Goal: Information Seeking & Learning: Learn about a topic

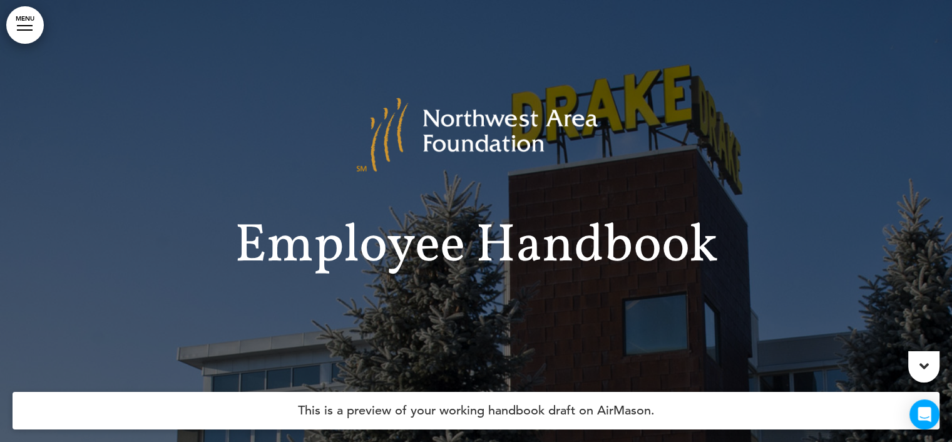
click at [24, 24] on link "MENU" at bounding box center [25, 25] width 38 height 38
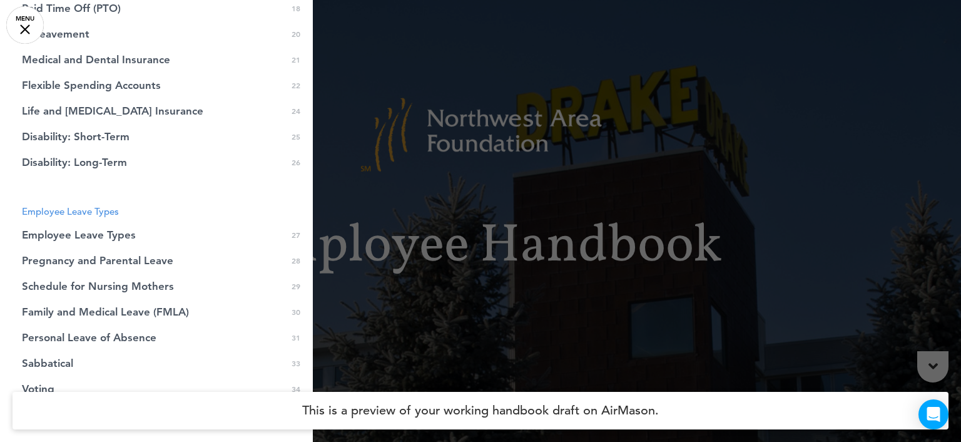
scroll to position [438, 0]
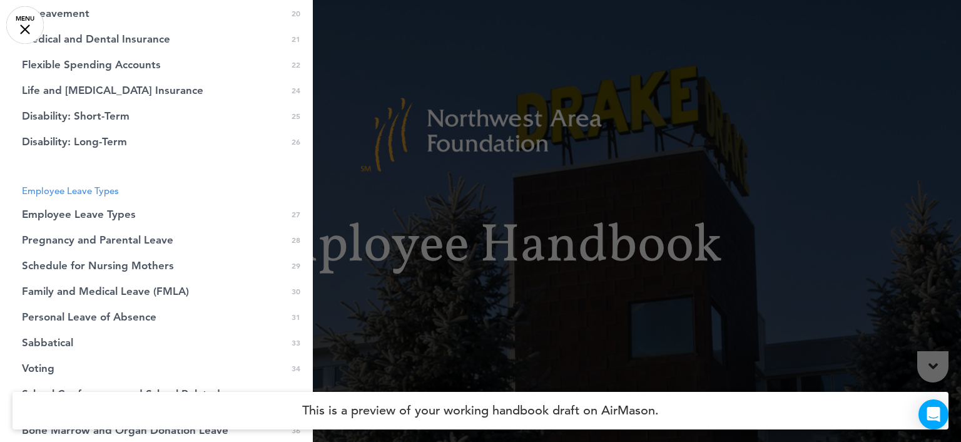
click at [110, 235] on span "Pregnancy and Parental Leave" at bounding box center [97, 240] width 151 height 11
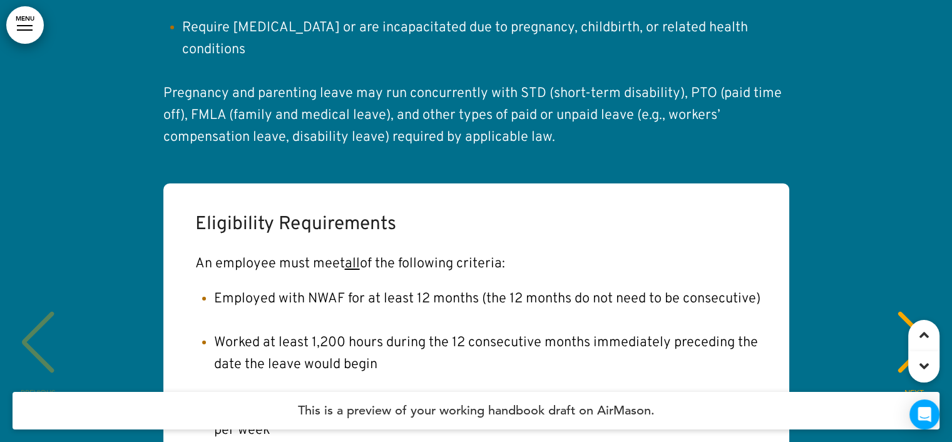
scroll to position [22262, 0]
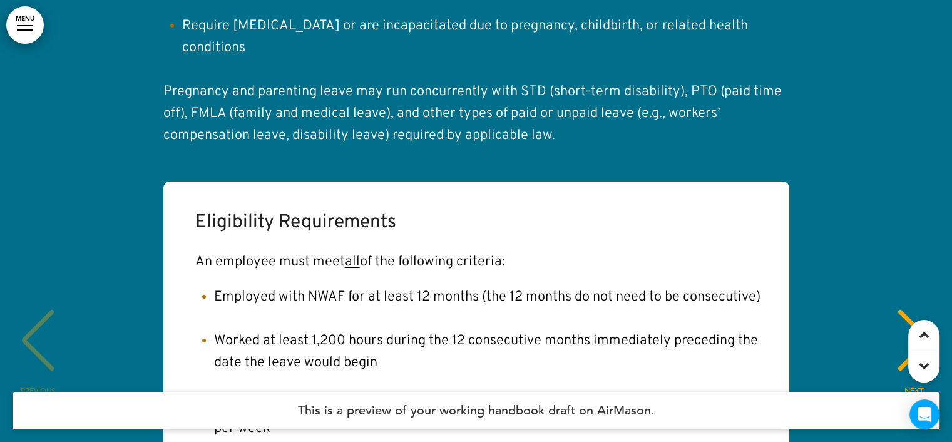
click at [909, 320] on div "NEXT" at bounding box center [914, 351] width 38 height 63
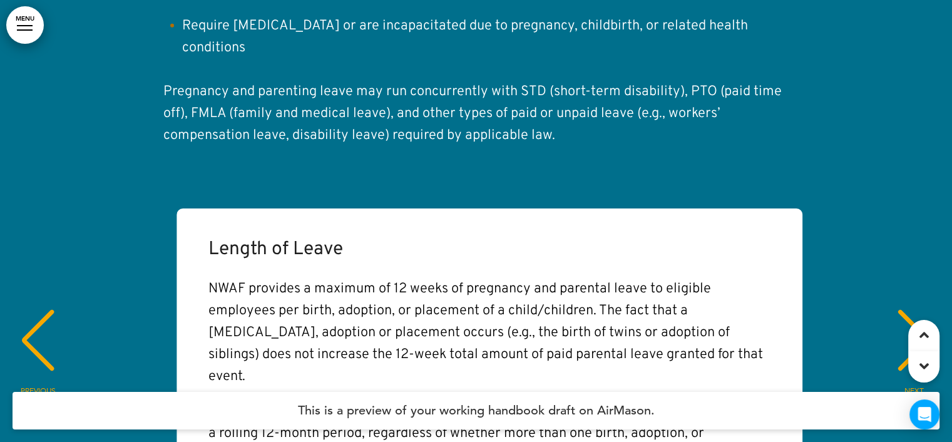
scroll to position [0, 933]
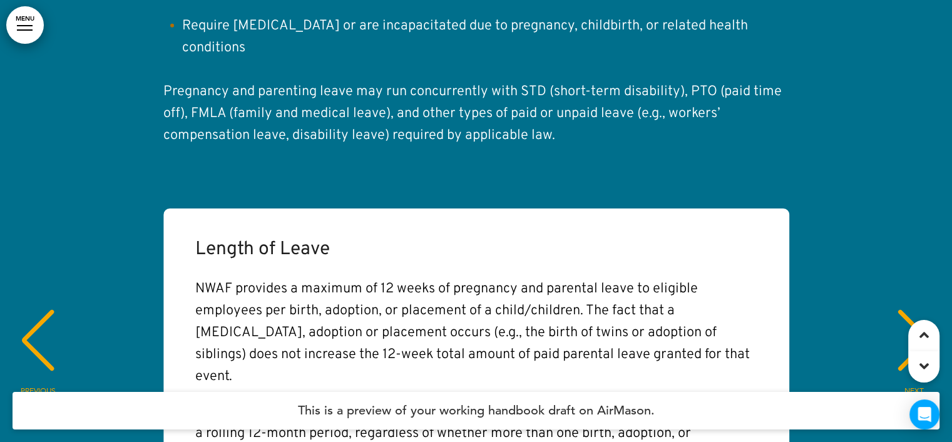
click at [909, 320] on div "NEXT" at bounding box center [914, 351] width 38 height 63
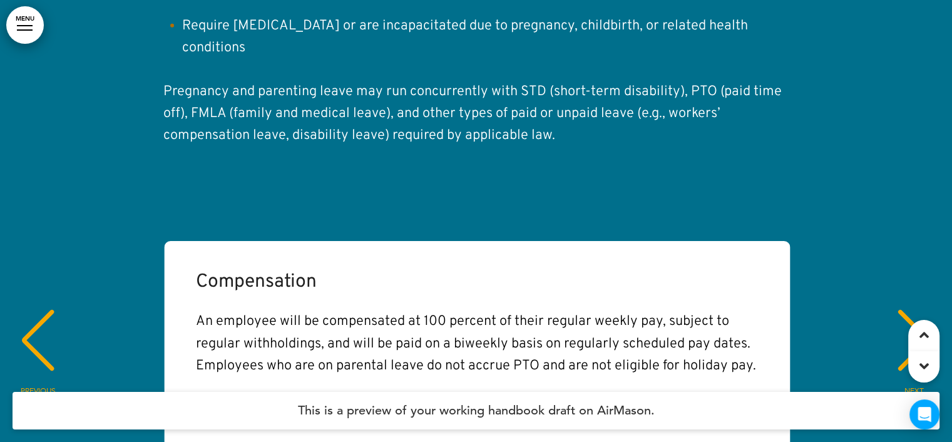
scroll to position [0, 1866]
click at [909, 320] on div "NEXT" at bounding box center [914, 351] width 38 height 63
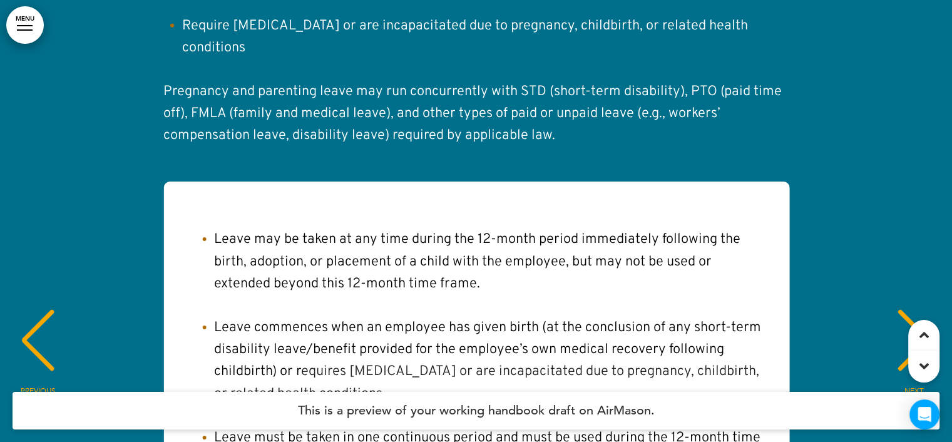
scroll to position [44, 0]
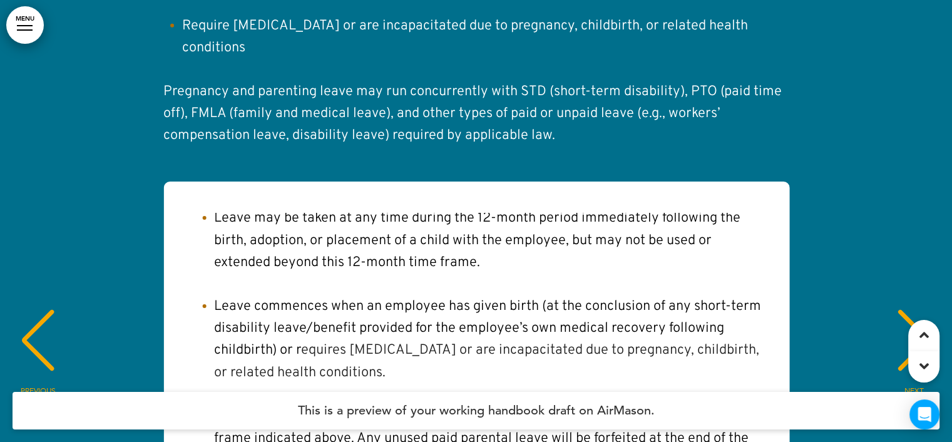
click at [906, 320] on div "NEXT" at bounding box center [914, 351] width 38 height 63
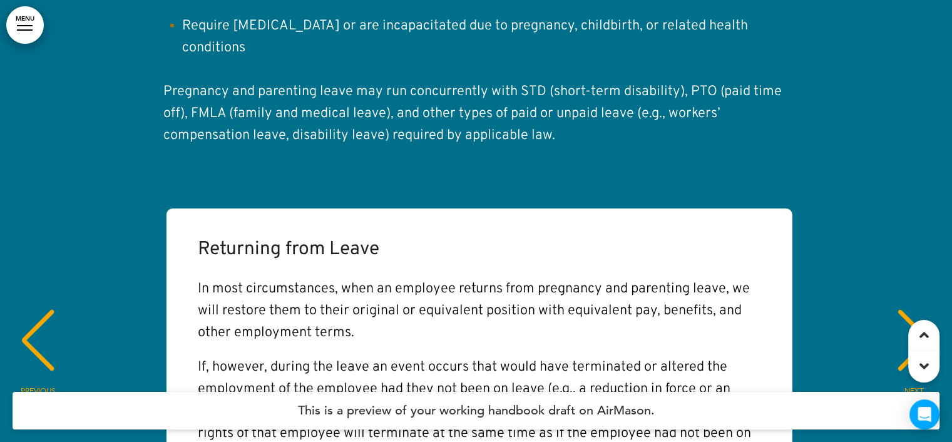
scroll to position [0, 3732]
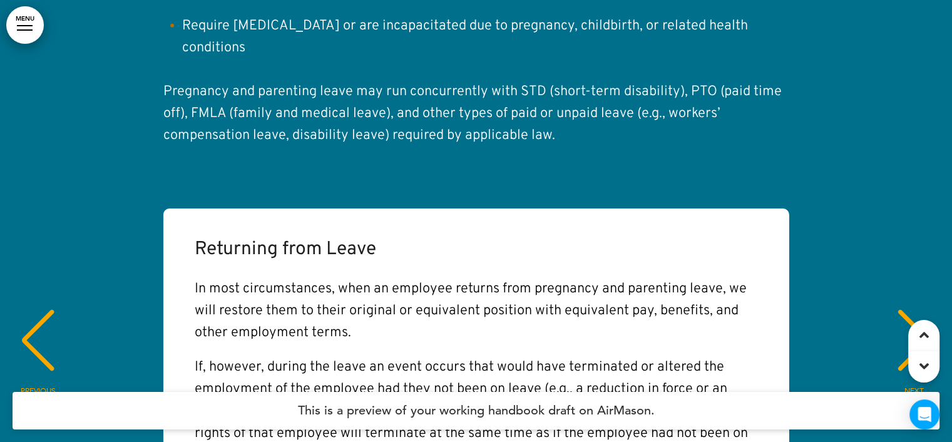
click at [905, 320] on div "NEXT" at bounding box center [914, 351] width 38 height 63
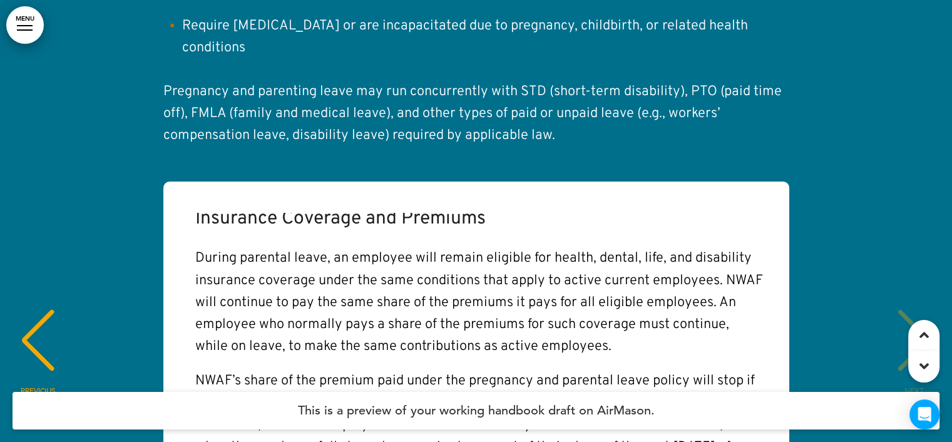
scroll to position [0, 0]
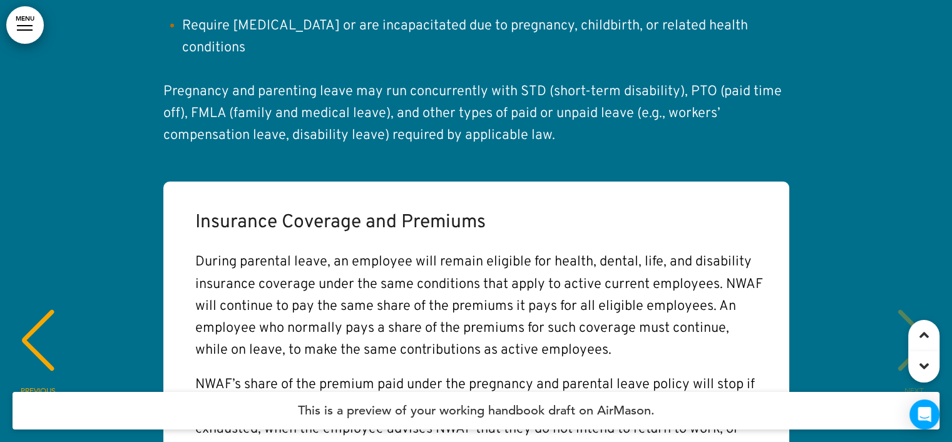
click at [53, 320] on div "PREVIOUS" at bounding box center [38, 351] width 38 height 63
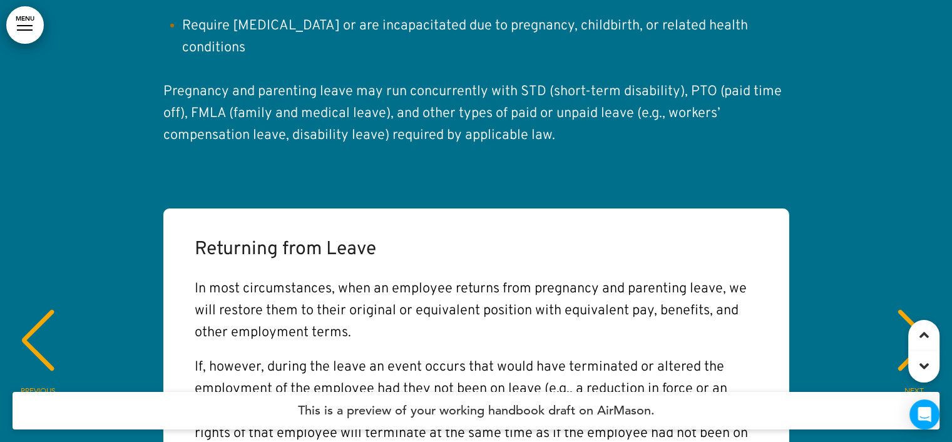
click at [51, 320] on div "PREVIOUS" at bounding box center [38, 351] width 38 height 63
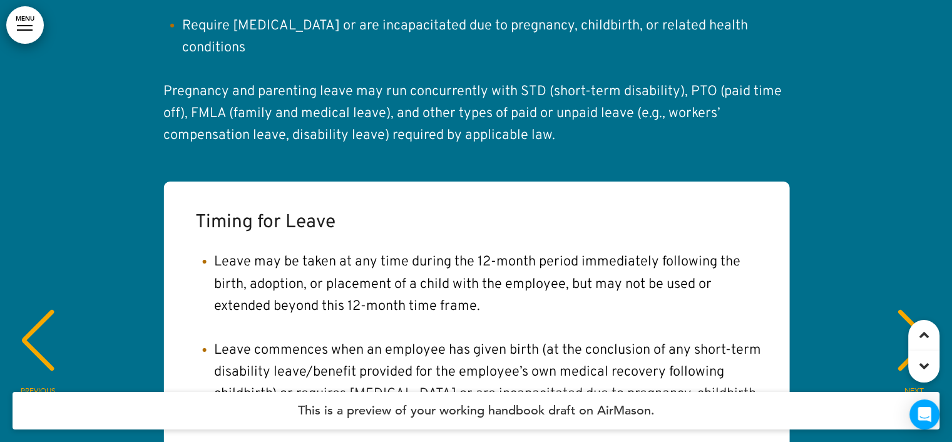
scroll to position [44, 0]
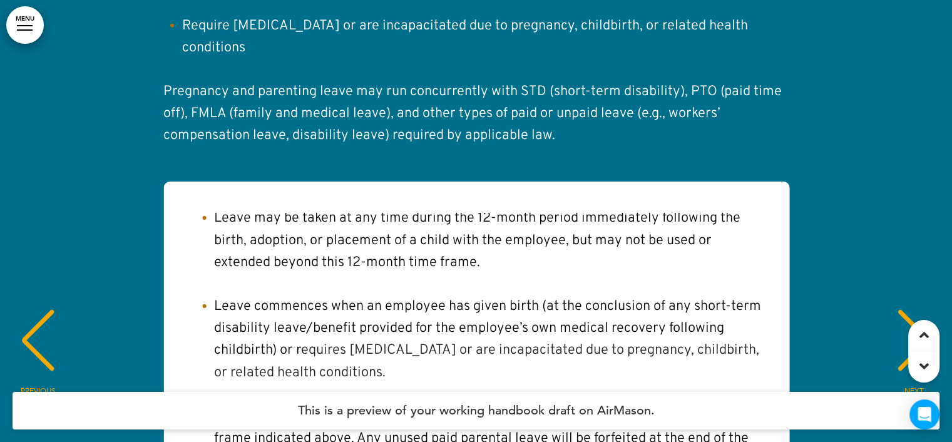
click at [33, 320] on div "PREVIOUS" at bounding box center [38, 351] width 38 height 63
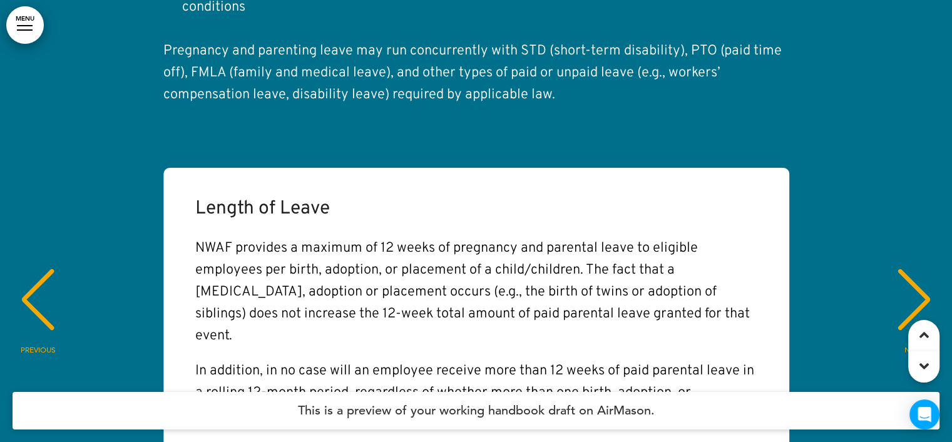
scroll to position [22325, 0]
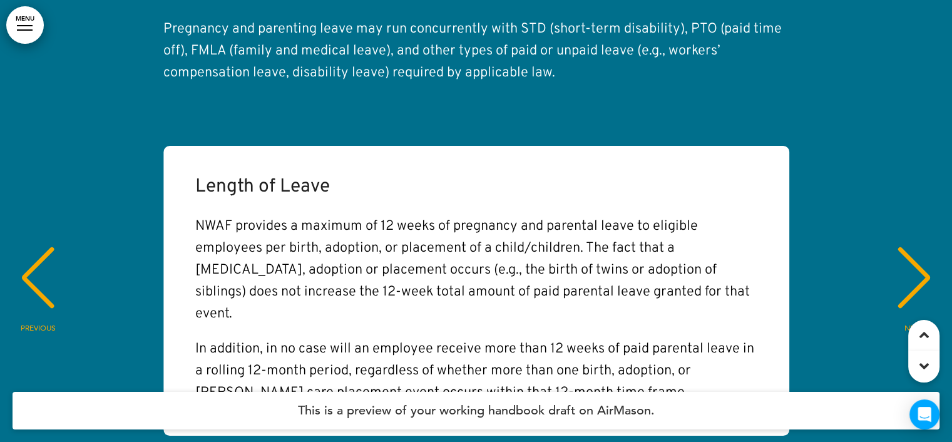
click at [46, 258] on div "PREVIOUS" at bounding box center [38, 289] width 38 height 63
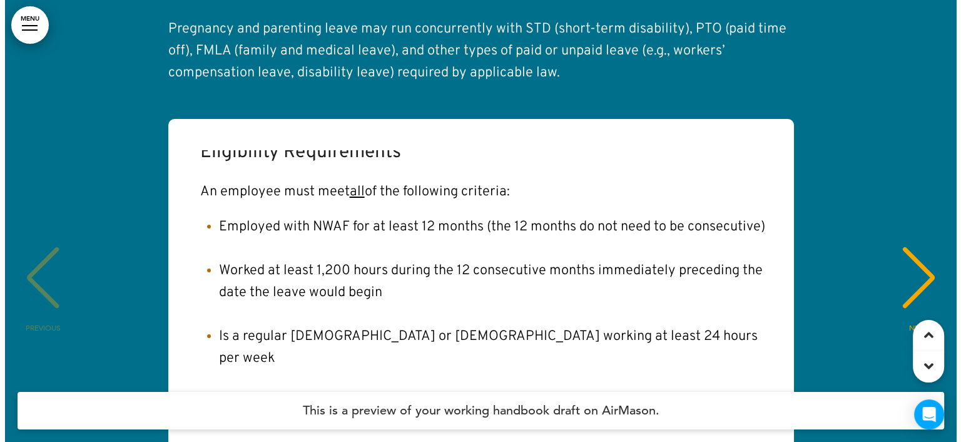
scroll to position [0, 0]
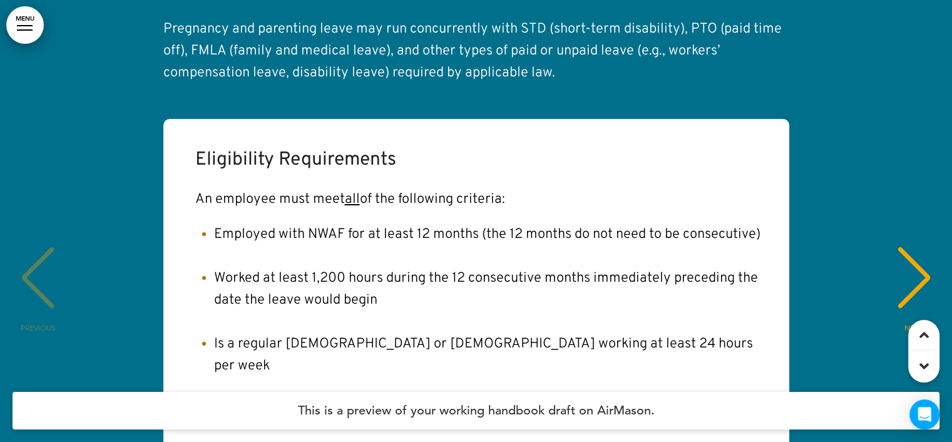
click at [18, 21] on link "MENU" at bounding box center [25, 25] width 38 height 38
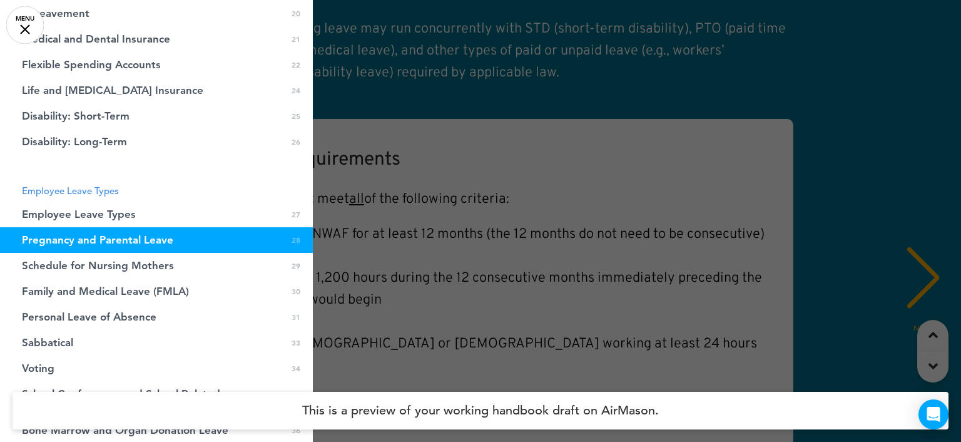
click at [135, 292] on span "Family and Medical Leave (FMLA)" at bounding box center [105, 291] width 167 height 11
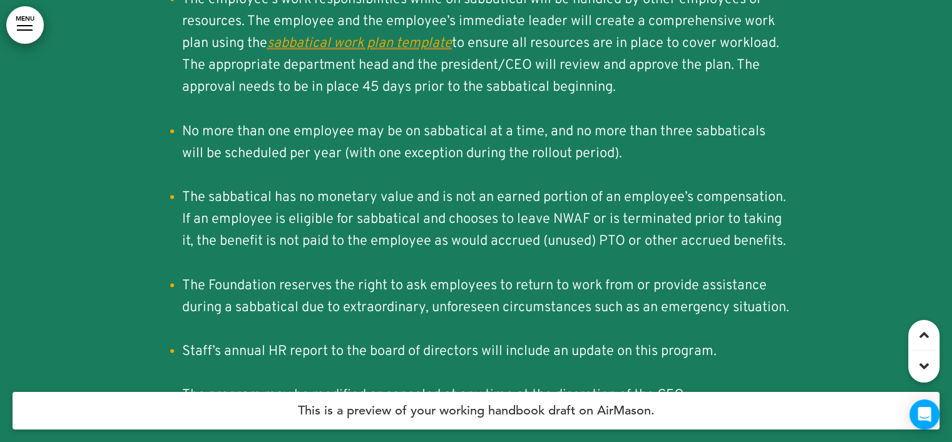
scroll to position [26741, 0]
